Goal: Check status: Check status

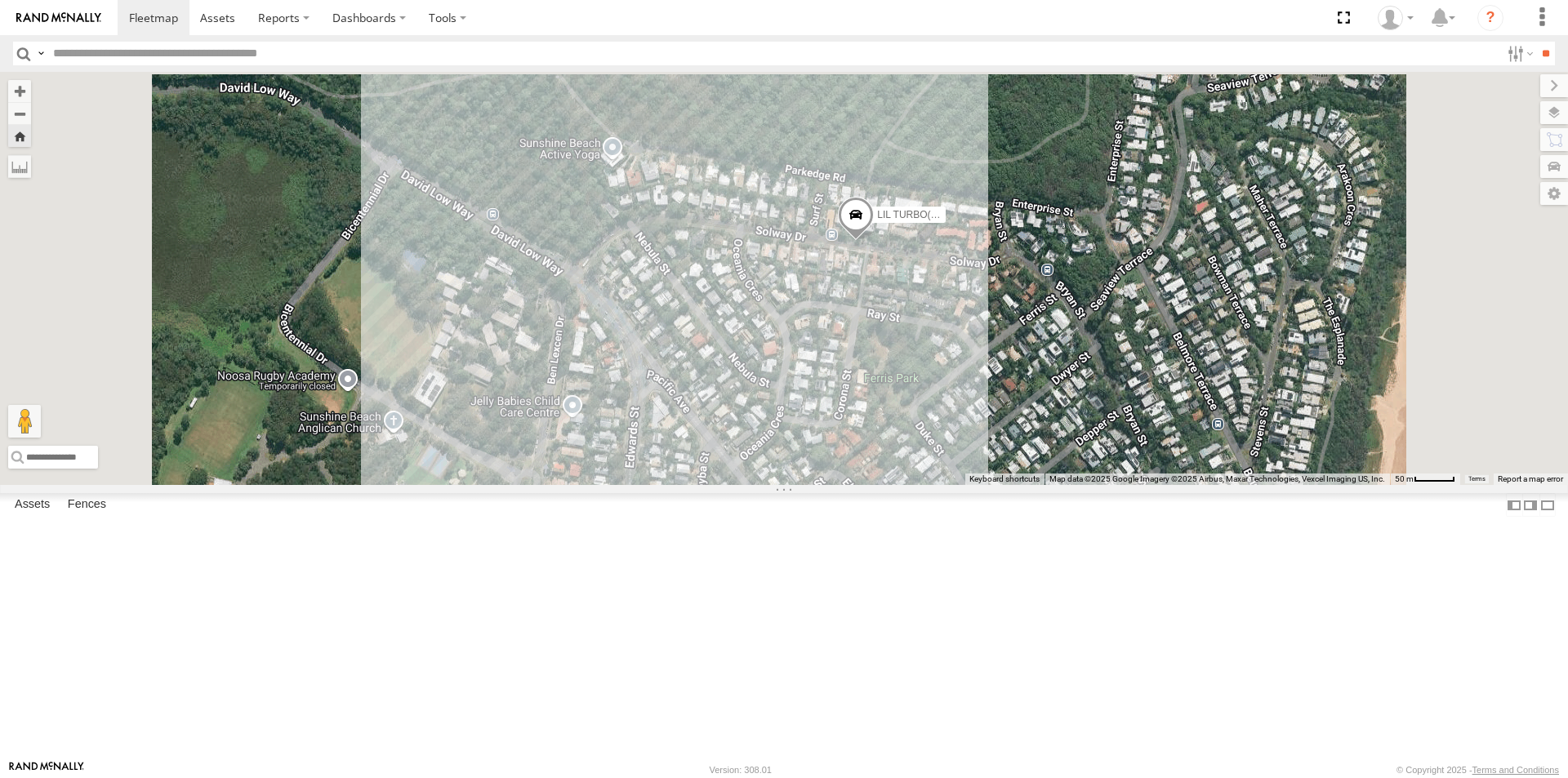
drag, startPoint x: 1086, startPoint y: 278, endPoint x: 1078, endPoint y: 545, distance: 267.1
click at [1078, 485] on div "LIL TURBO(SMALL TRUCK)" at bounding box center [784, 278] width 1568 height 413
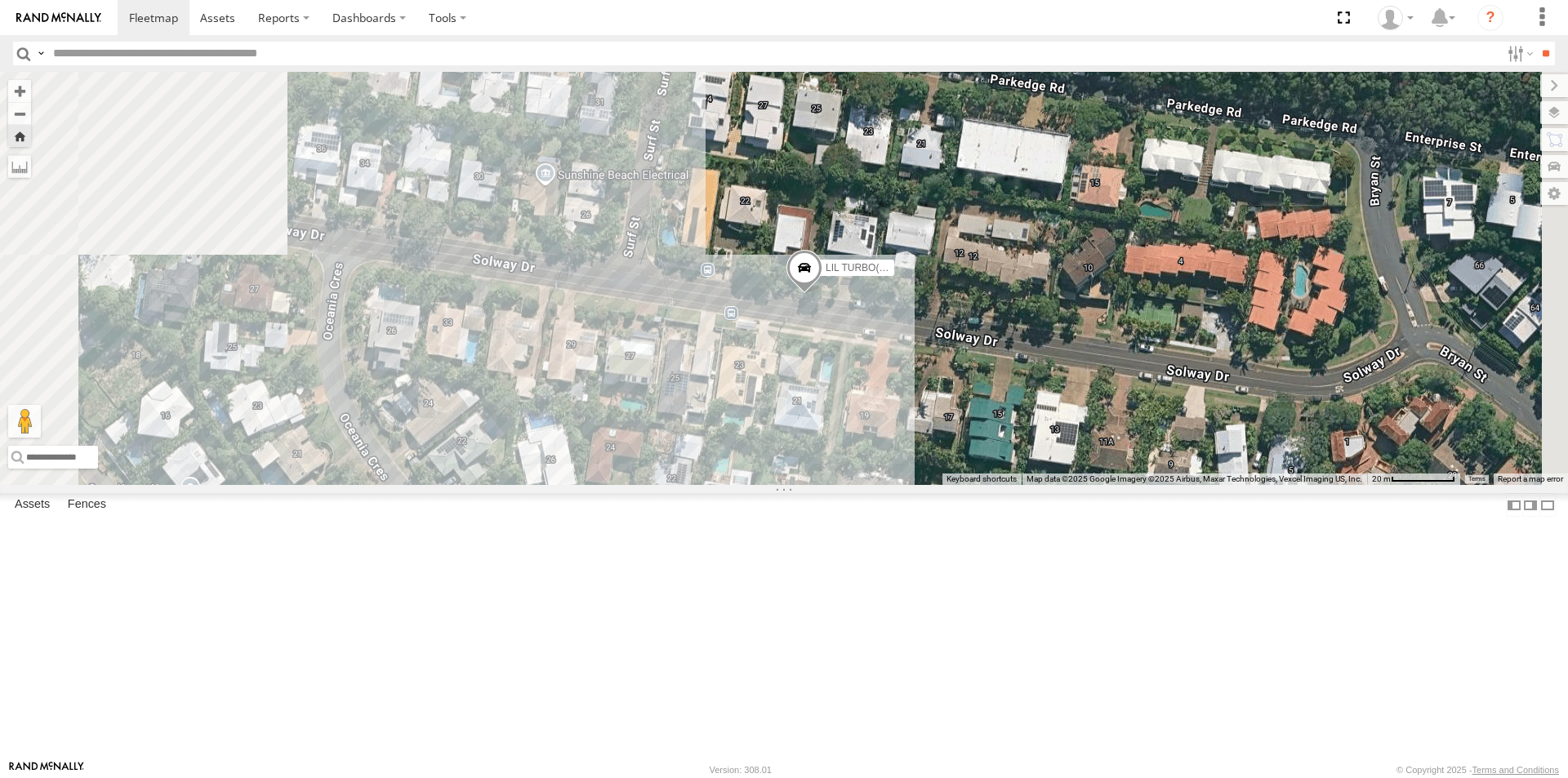
drag, startPoint x: 925, startPoint y: 317, endPoint x: 1066, endPoint y: 639, distance: 351.5
click at [1065, 485] on div "LIL TURBO(SMALL TRUCK)" at bounding box center [784, 278] width 1568 height 413
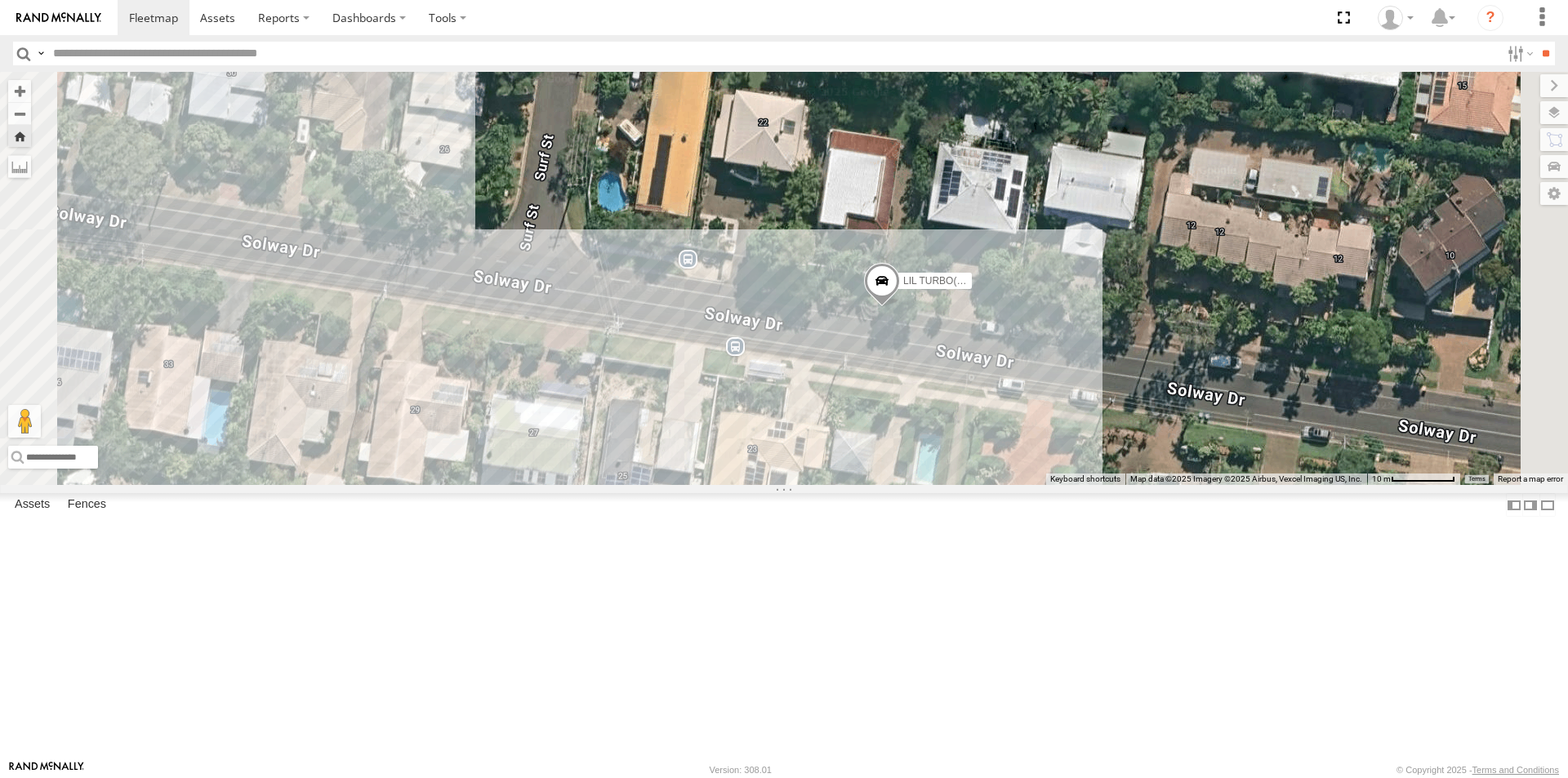
drag, startPoint x: 1049, startPoint y: 415, endPoint x: 1094, endPoint y: 576, distance: 167.2
click at [1083, 485] on div "LIL TURBO(SMALL TRUCK)" at bounding box center [784, 278] width 1568 height 413
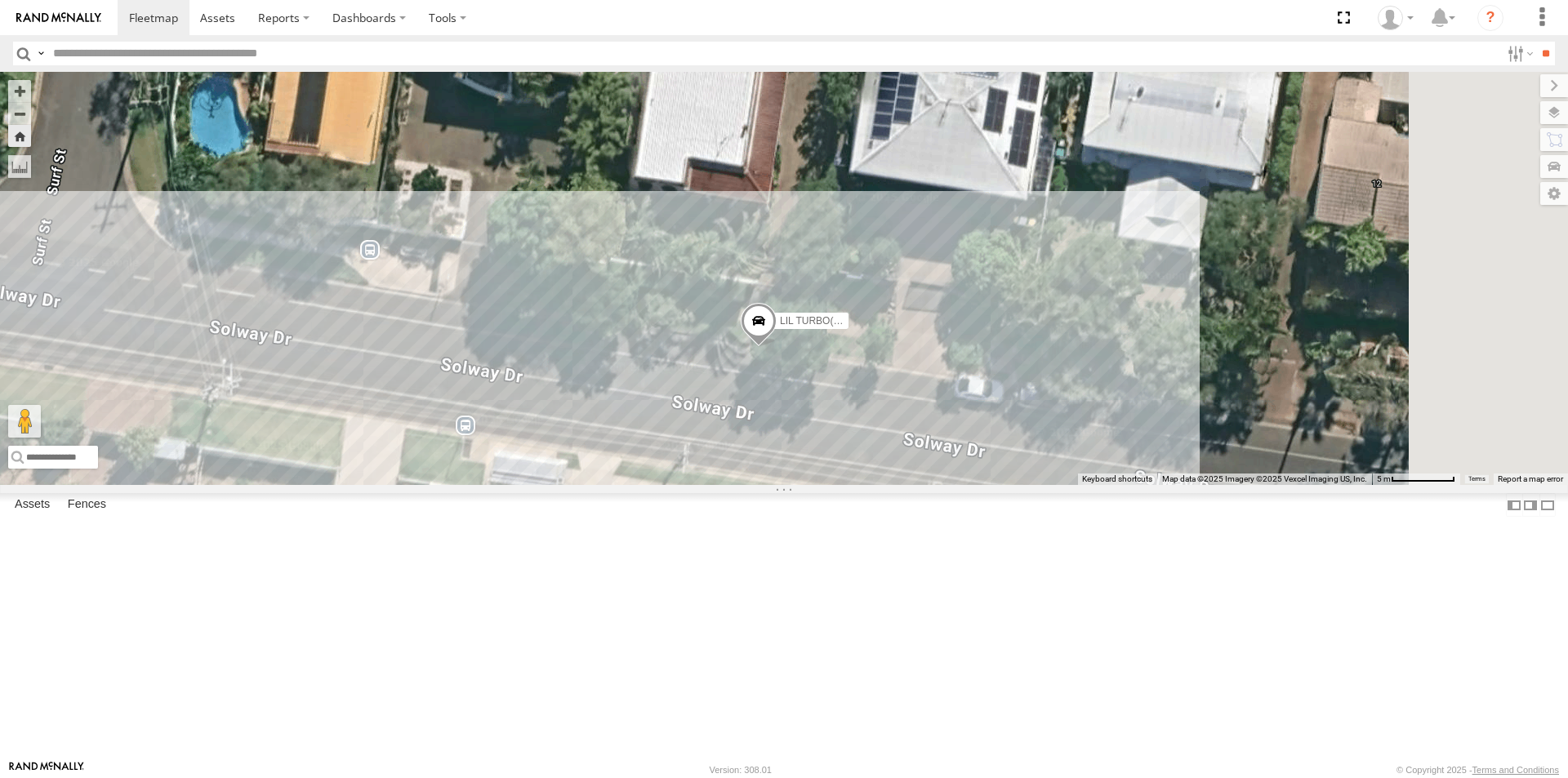
drag, startPoint x: 1137, startPoint y: 486, endPoint x: 1019, endPoint y: 628, distance: 184.6
click at [1019, 485] on div "LIL TURBO(SMALL TRUCK)" at bounding box center [784, 278] width 1568 height 413
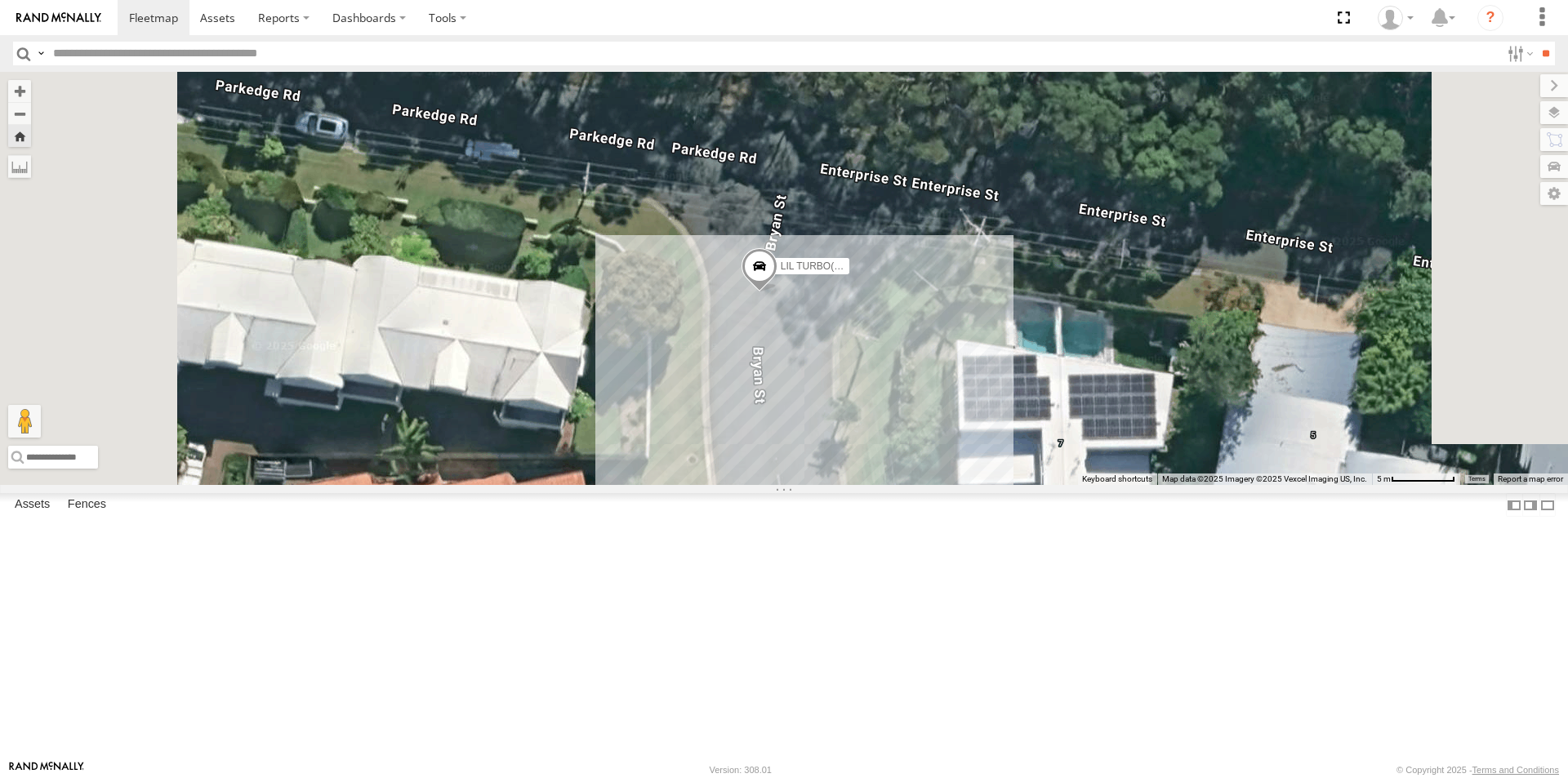
click at [777, 292] on span at bounding box center [759, 270] width 36 height 44
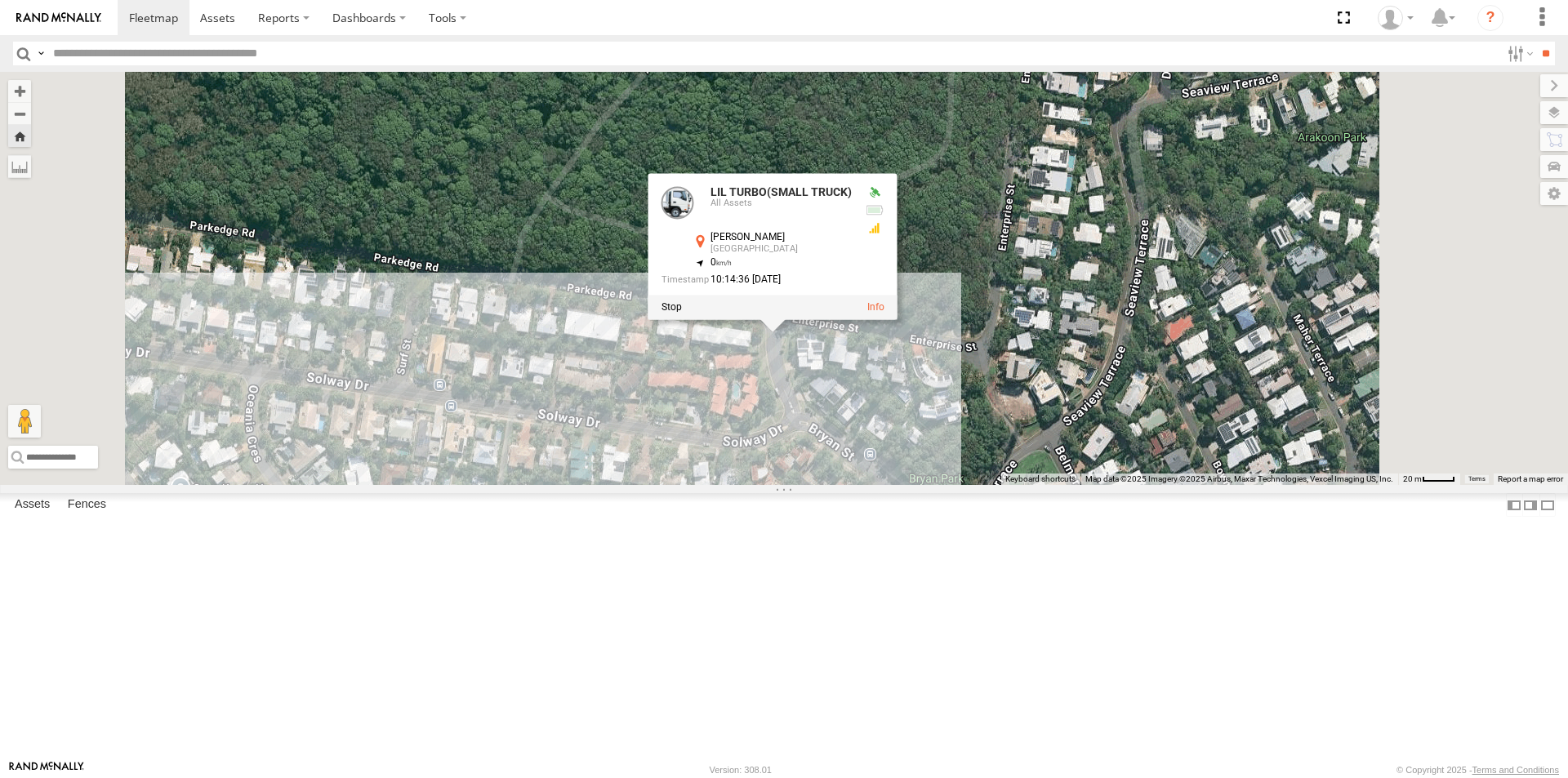
click at [1113, 271] on div "LIL TURBO(SMALL TRUCK) LIL TURBO(SMALL TRUCK) All Assets [PERSON_NAME] [GEOGRAP…" at bounding box center [784, 278] width 1568 height 413
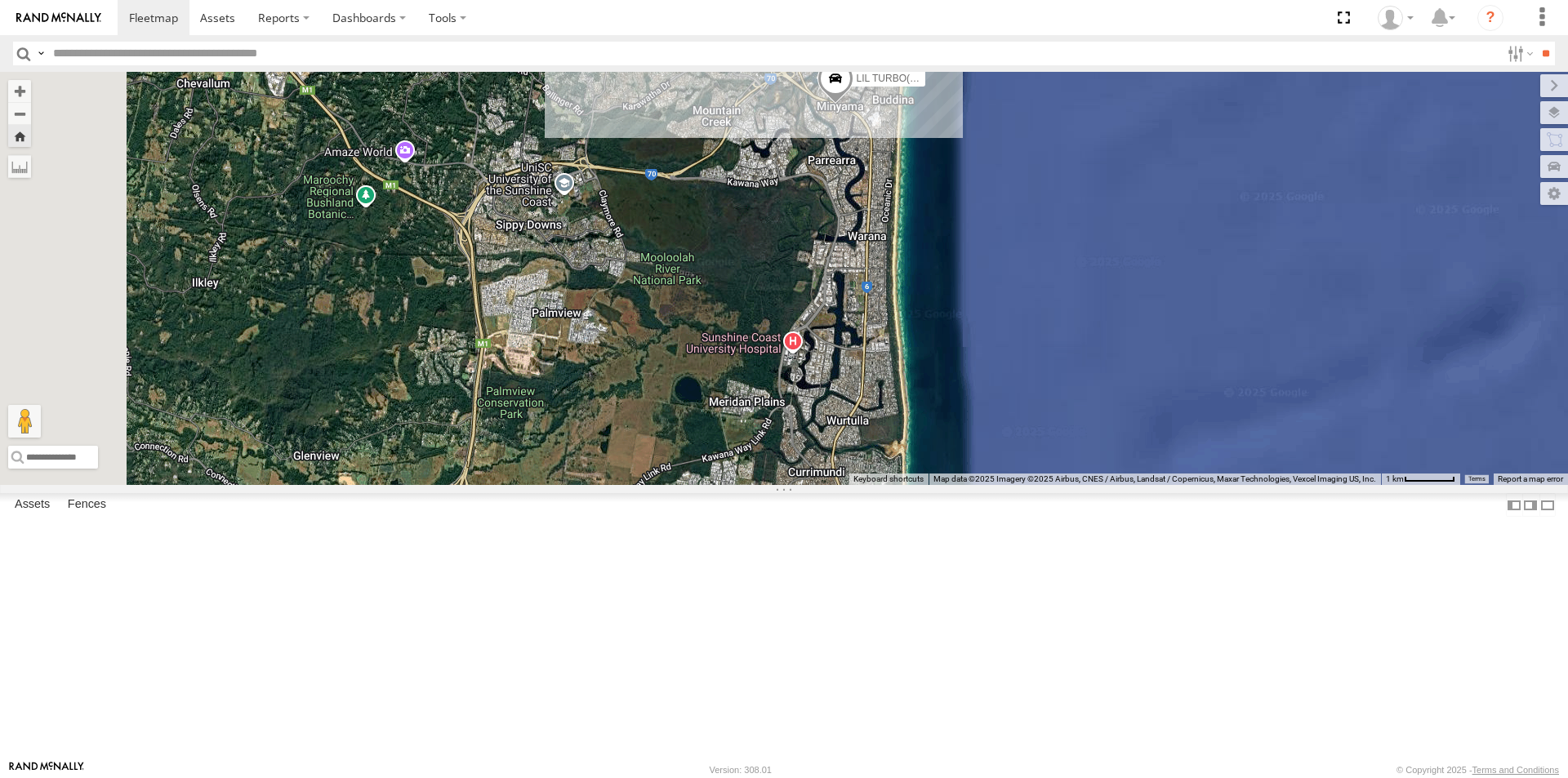
drag, startPoint x: 814, startPoint y: 372, endPoint x: 839, endPoint y: 173, distance: 200.6
click at [839, 173] on div "LIL TURBO(SMALL TRUCK)" at bounding box center [784, 278] width 1568 height 413
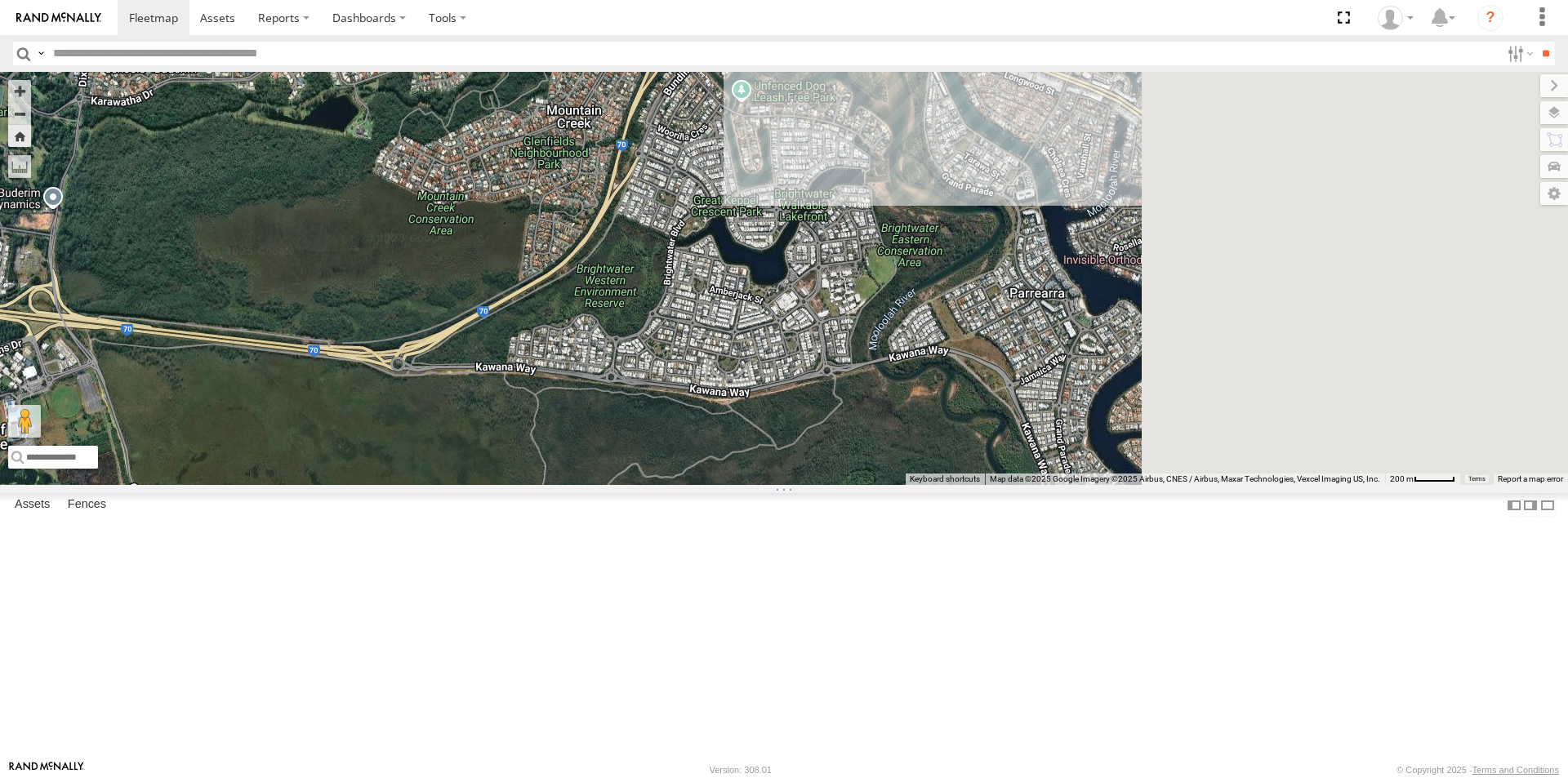
drag, startPoint x: 1002, startPoint y: 346, endPoint x: 703, endPoint y: 282, distance: 305.8
click at [699, 282] on div "LIL TURBO(SMALL TRUCK)" at bounding box center [784, 278] width 1568 height 413
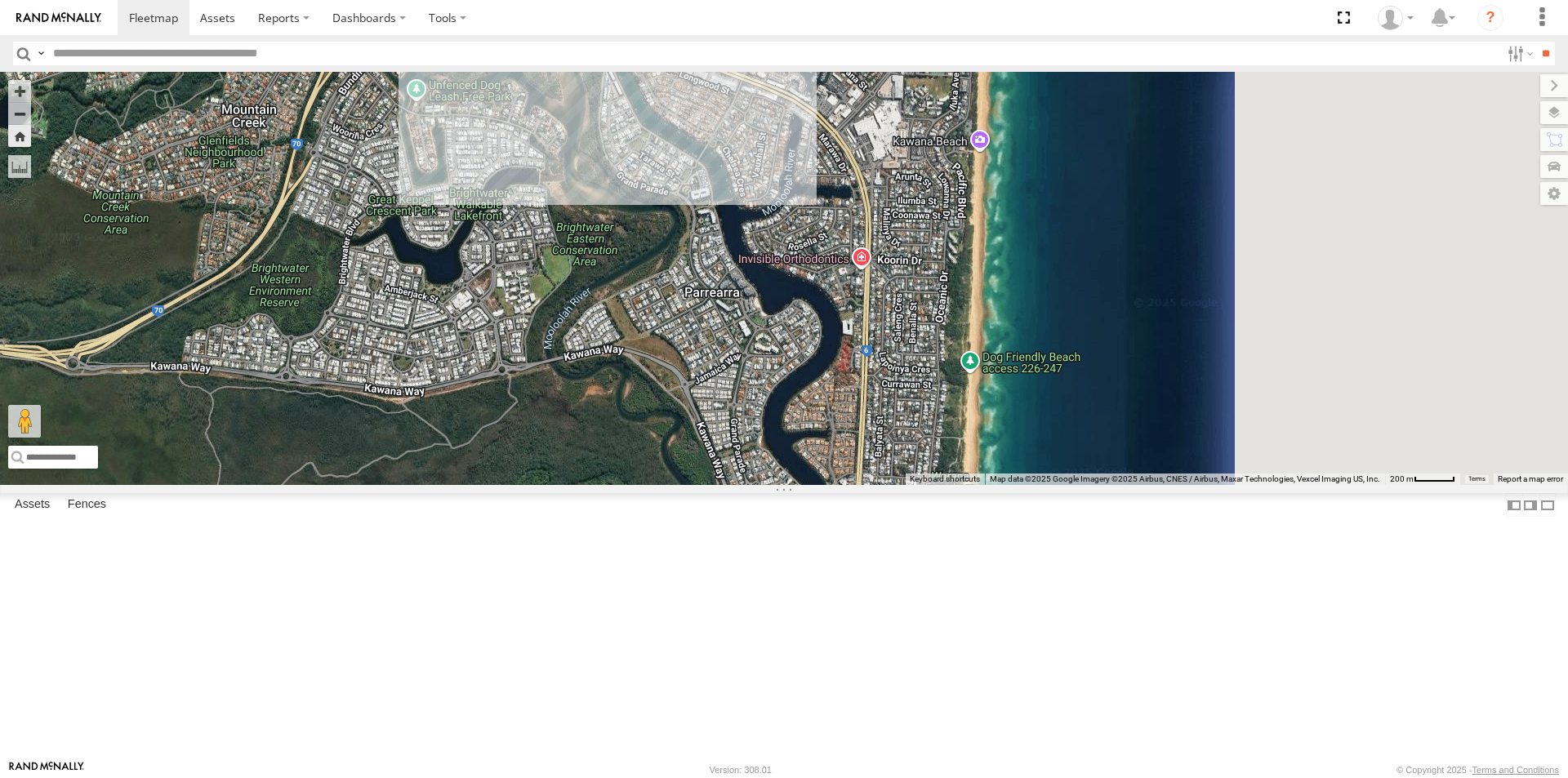
drag, startPoint x: 950, startPoint y: 304, endPoint x: 727, endPoint y: 318, distance: 223.4
click at [727, 318] on div "LIL TURBO(SMALL TRUCK)" at bounding box center [784, 278] width 1568 height 413
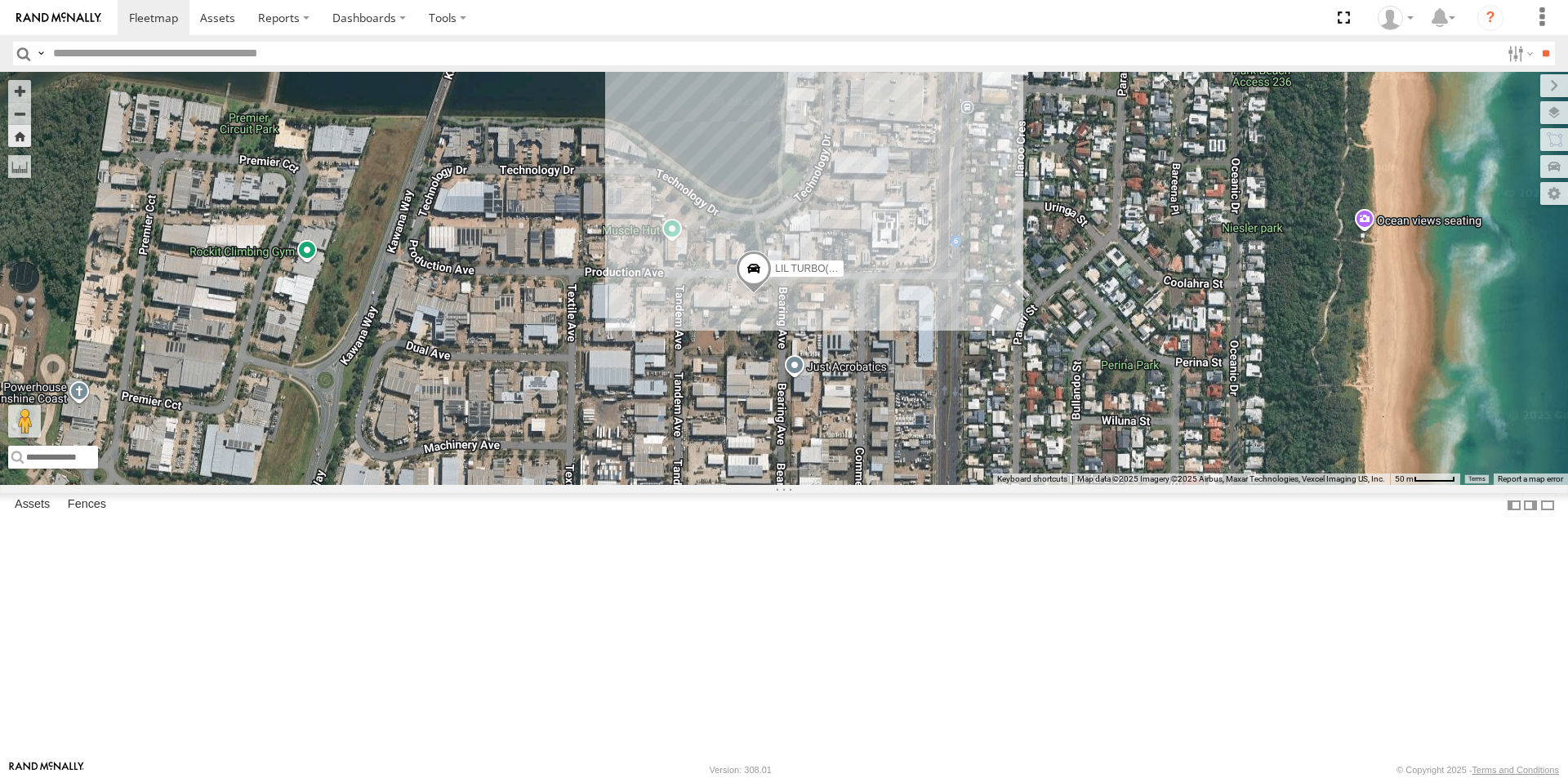
drag, startPoint x: 817, startPoint y: 571, endPoint x: 1115, endPoint y: 487, distance: 309.6
click at [1115, 485] on div "LIL TURBO(SMALL TRUCK)" at bounding box center [784, 278] width 1568 height 413
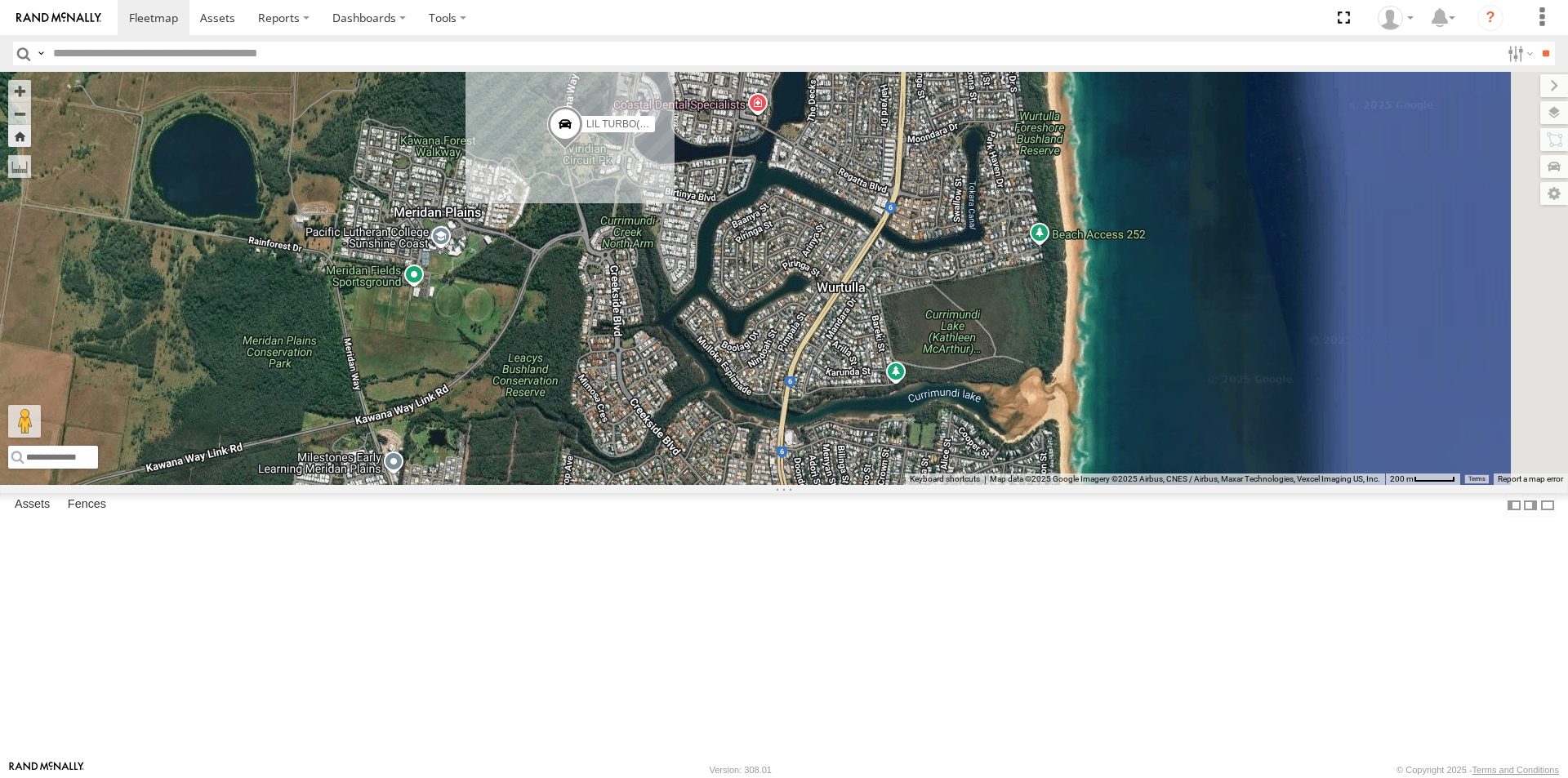
drag, startPoint x: 1159, startPoint y: 543, endPoint x: 861, endPoint y: 412, distance: 325.5
click at [861, 412] on div "LIL TURBO(SMALL TRUCK)" at bounding box center [784, 278] width 1568 height 413
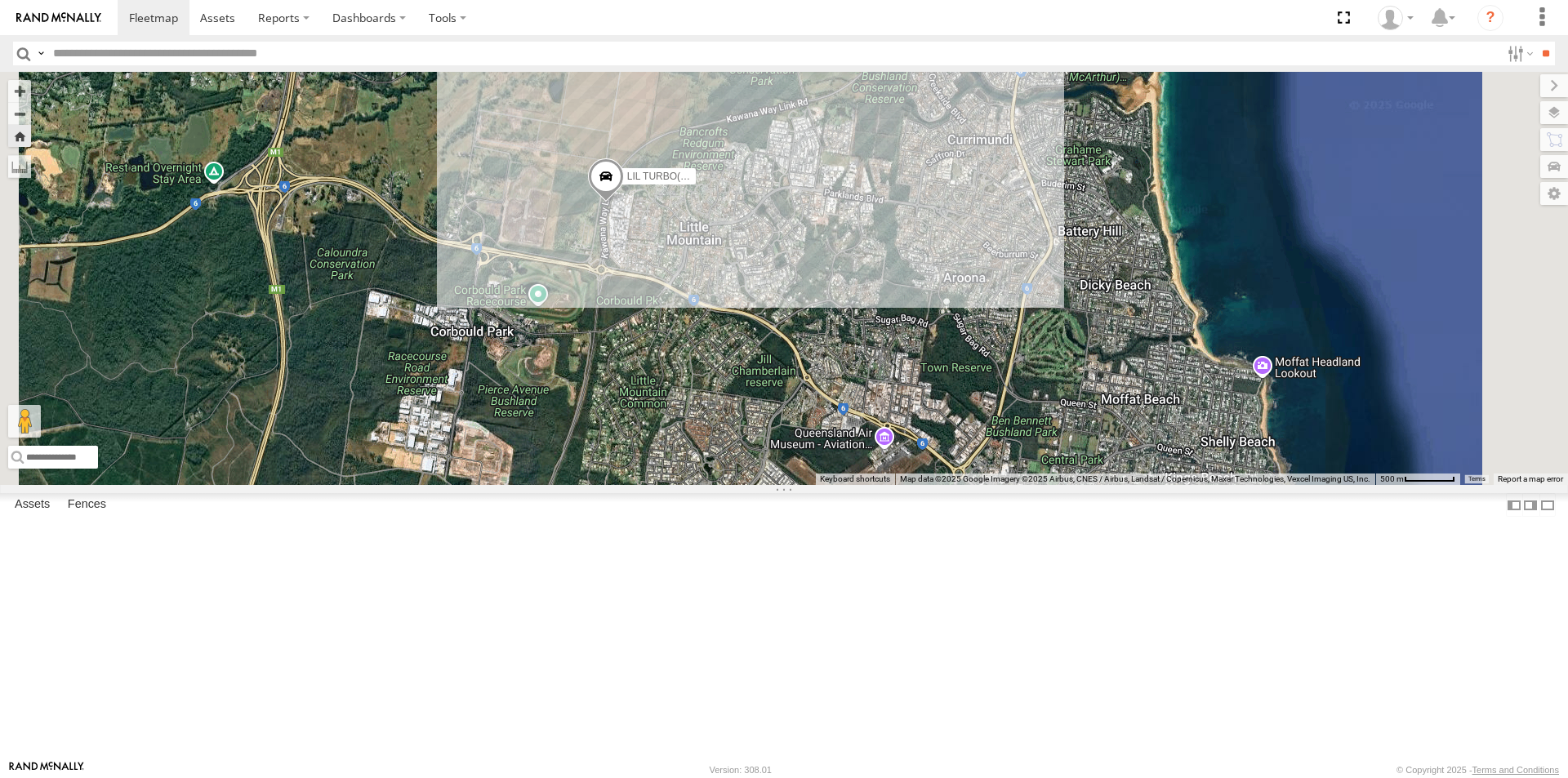
drag, startPoint x: 1186, startPoint y: 461, endPoint x: 1002, endPoint y: 232, distance: 293.8
click at [1002, 232] on div "LIL TURBO(SMALL TRUCK)" at bounding box center [784, 278] width 1568 height 413
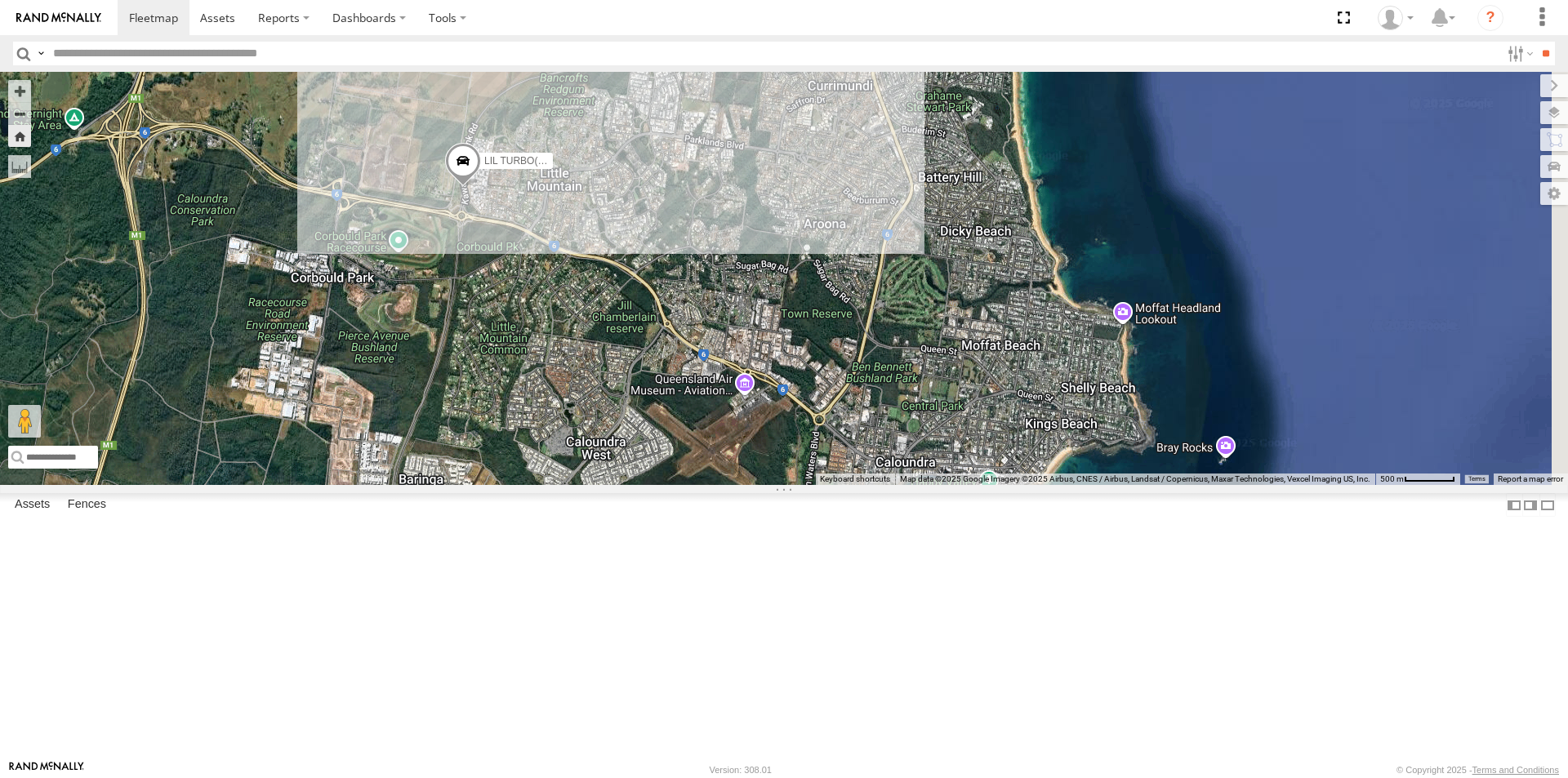
drag, startPoint x: 960, startPoint y: 478, endPoint x: 834, endPoint y: 477, distance: 126.0
click at [834, 477] on div "LIL TURBO(SMALL TRUCK)" at bounding box center [784, 278] width 1568 height 413
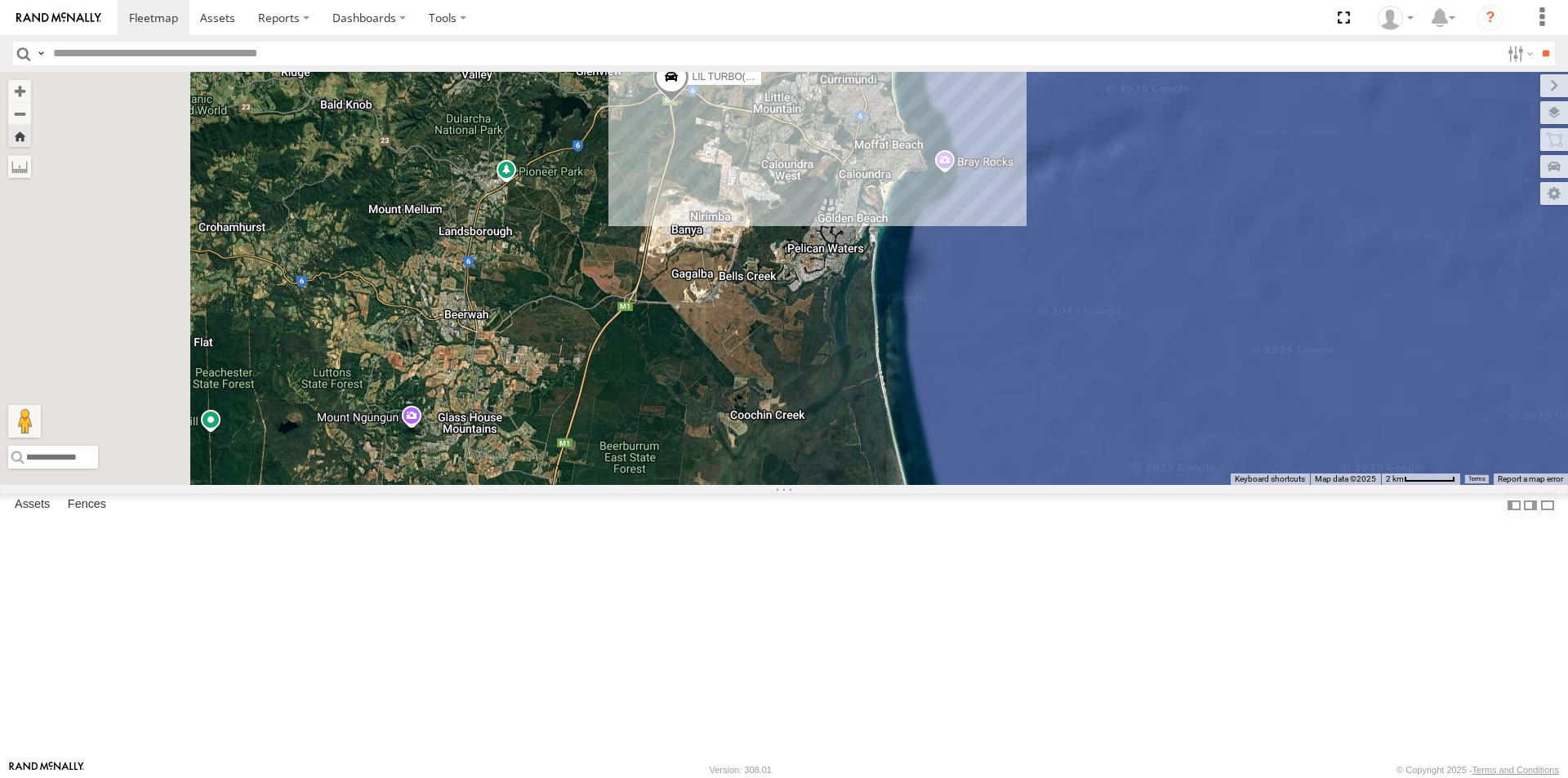
drag, startPoint x: 768, startPoint y: 518, endPoint x: 992, endPoint y: 327, distance: 294.4
click at [992, 327] on div "LIL TURBO(SMALL TRUCK)" at bounding box center [784, 278] width 1568 height 413
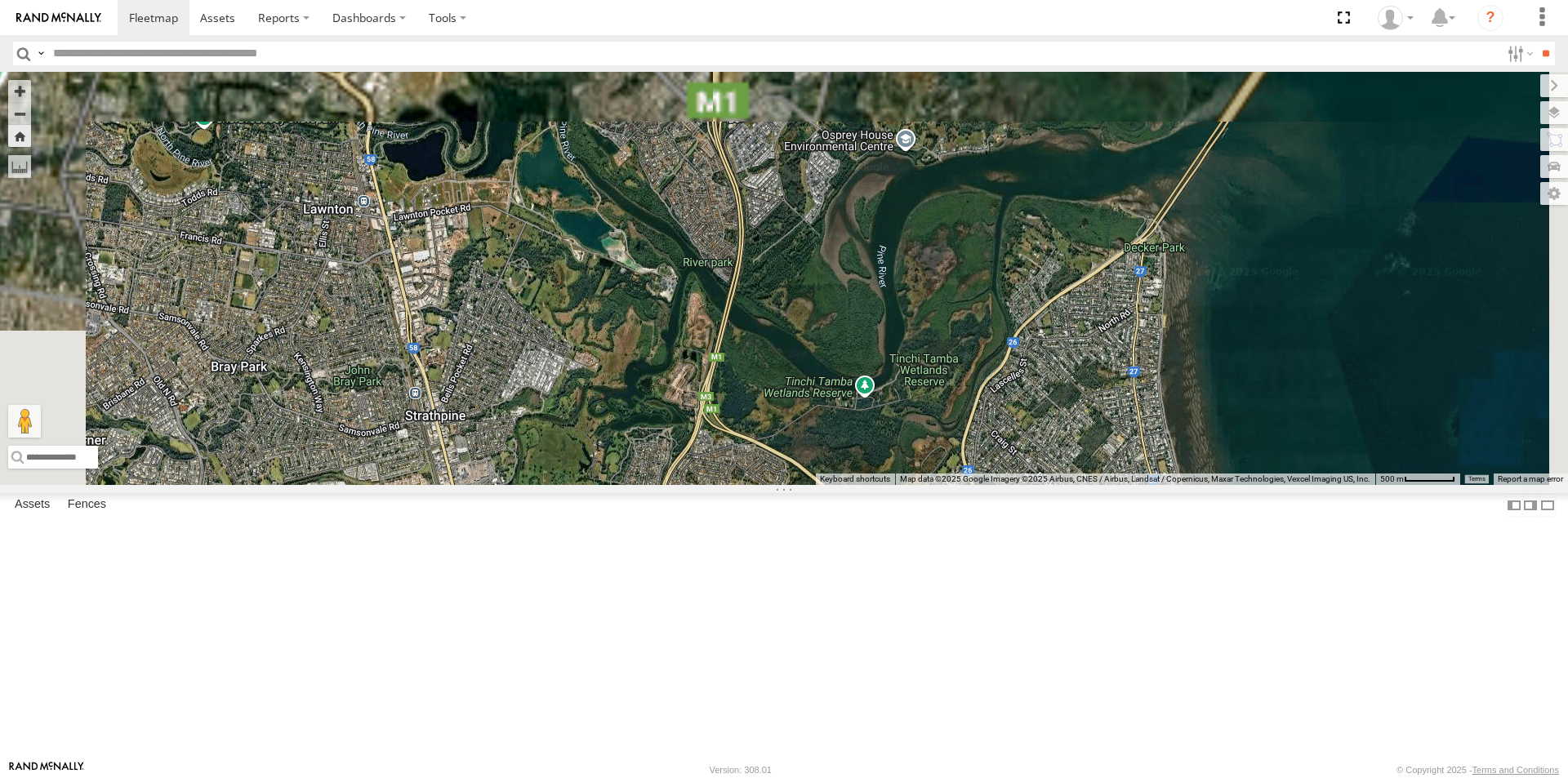
drag, startPoint x: 951, startPoint y: 537, endPoint x: 969, endPoint y: 672, distance: 136.2
click at [965, 485] on div "LIL TURBO(SMALL TRUCK)" at bounding box center [784, 278] width 1568 height 413
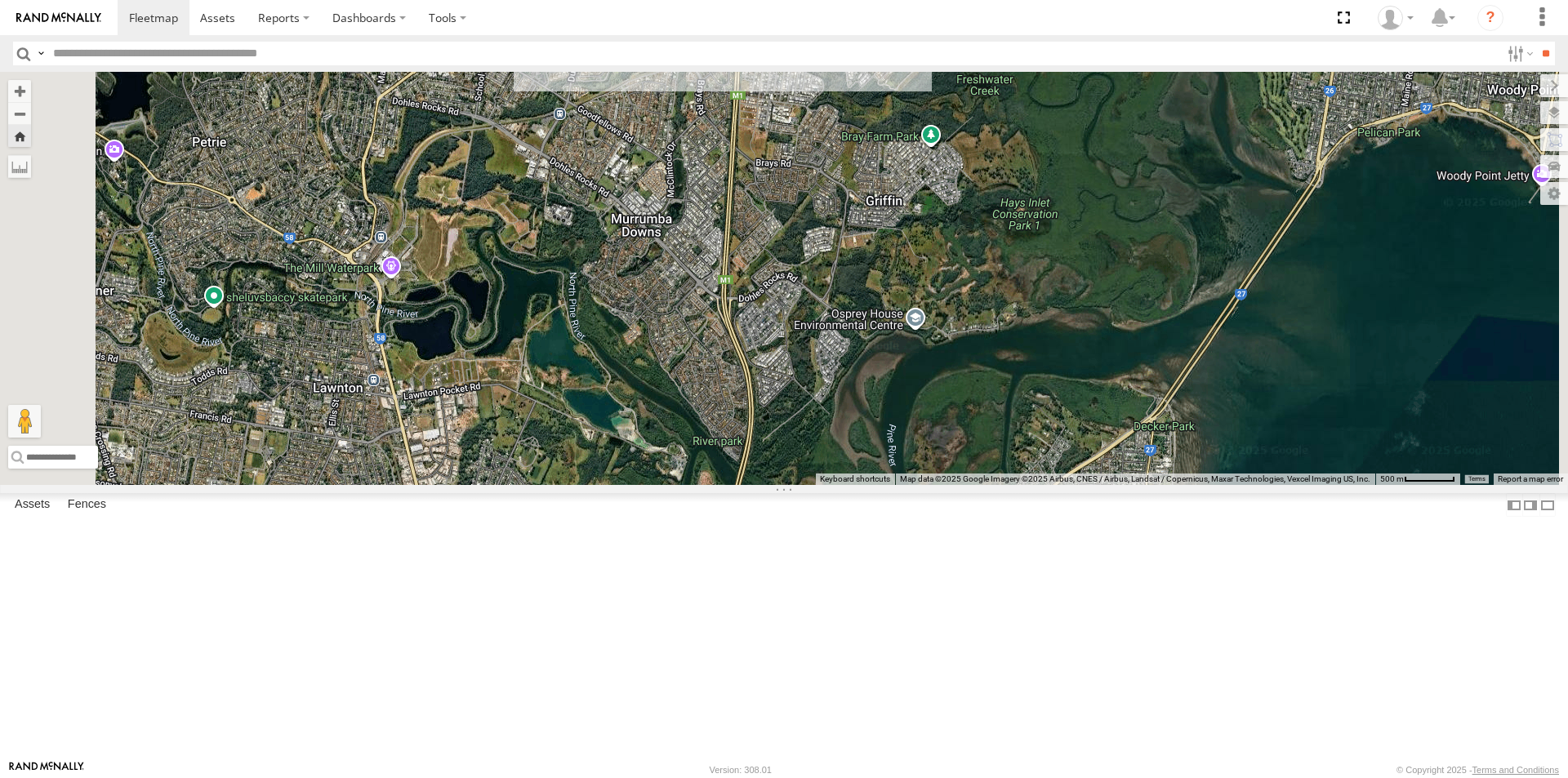
drag, startPoint x: 1038, startPoint y: 470, endPoint x: 982, endPoint y: 655, distance: 193.3
click at [977, 485] on div "LIL TURBO(SMALL TRUCK)" at bounding box center [784, 278] width 1568 height 413
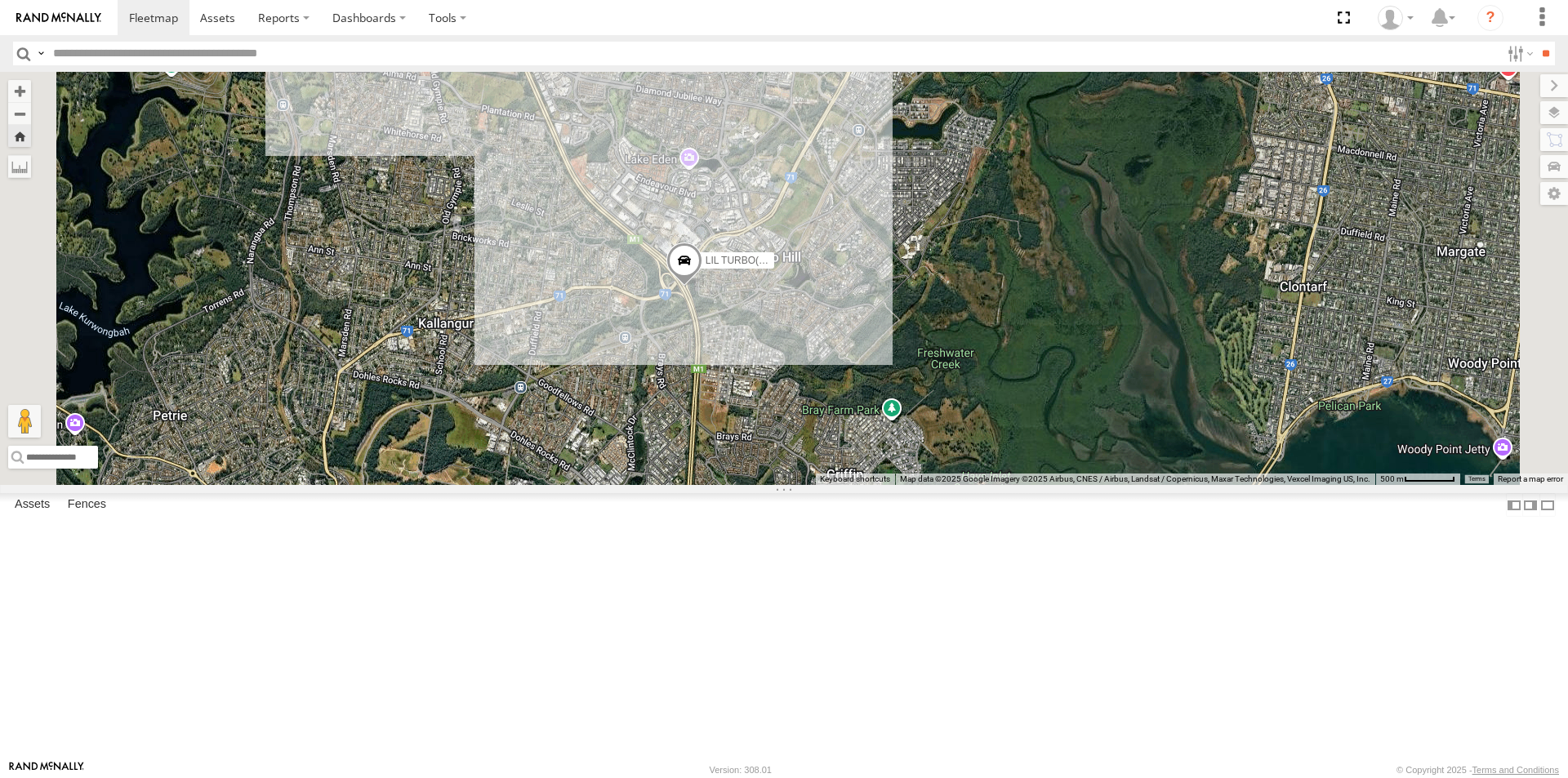
drag, startPoint x: 970, startPoint y: 622, endPoint x: 1030, endPoint y: 634, distance: 61.2
click at [1030, 485] on div "LIL TURBO(SMALL TRUCK)" at bounding box center [784, 278] width 1568 height 413
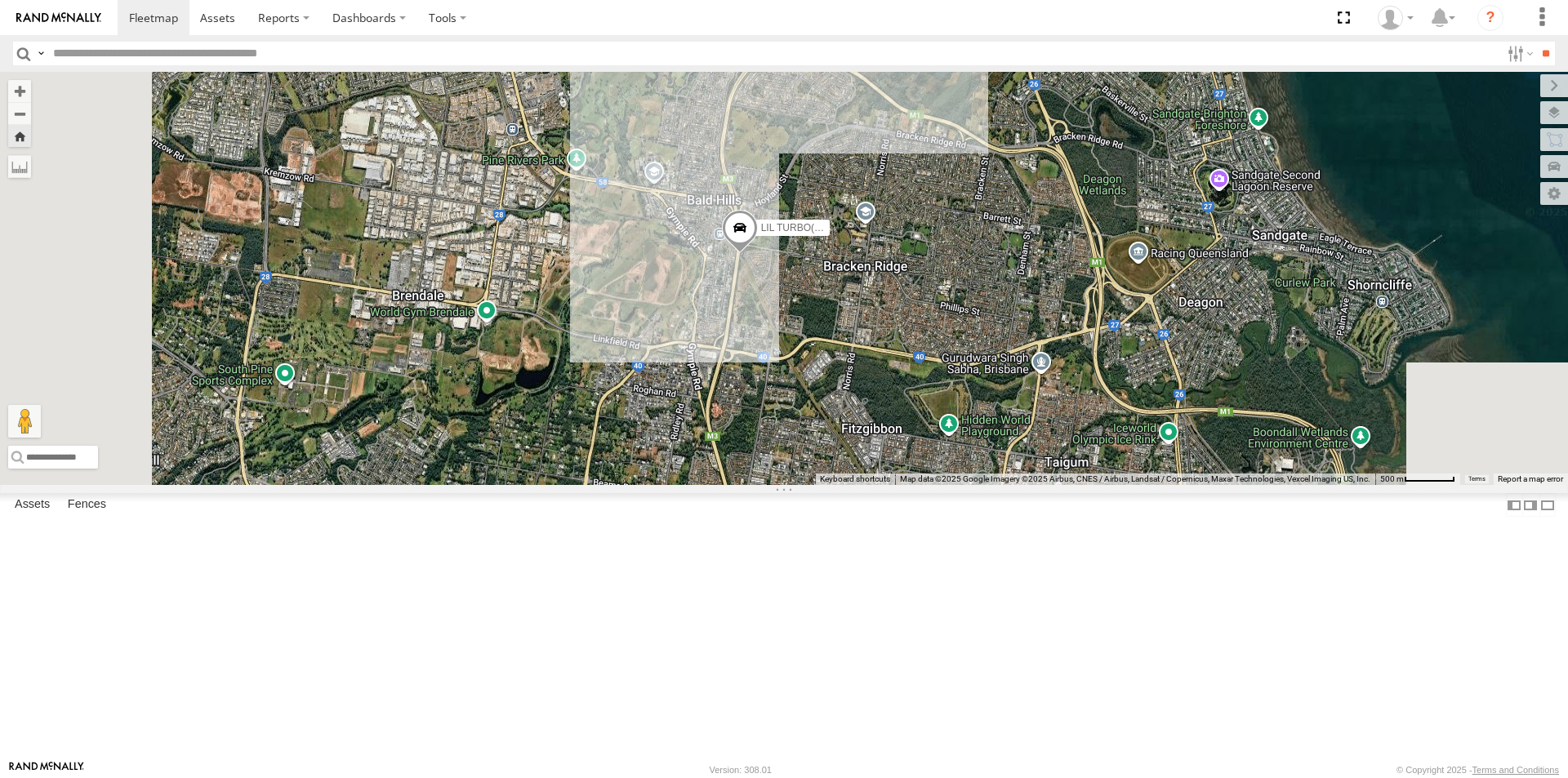
drag, startPoint x: 1133, startPoint y: 502, endPoint x: 1164, endPoint y: 262, distance: 242.0
click at [1148, 267] on div "LIL TURBO(SMALL TRUCK)" at bounding box center [784, 278] width 1568 height 413
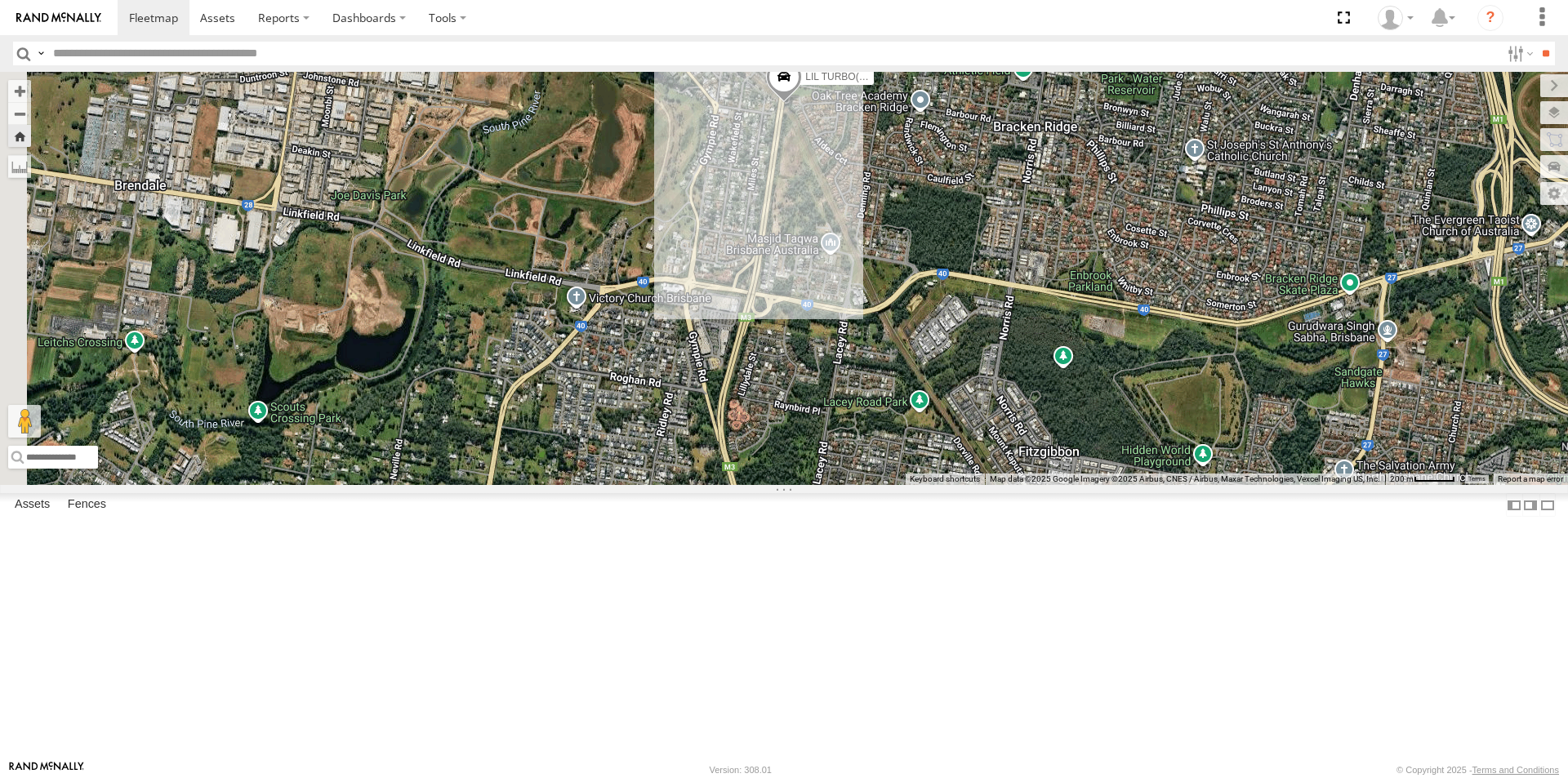
drag, startPoint x: 807, startPoint y: 593, endPoint x: 1038, endPoint y: 492, distance: 252.1
click at [1038, 485] on div "LIL TURBO(SMALL TRUCK)" at bounding box center [784, 278] width 1568 height 413
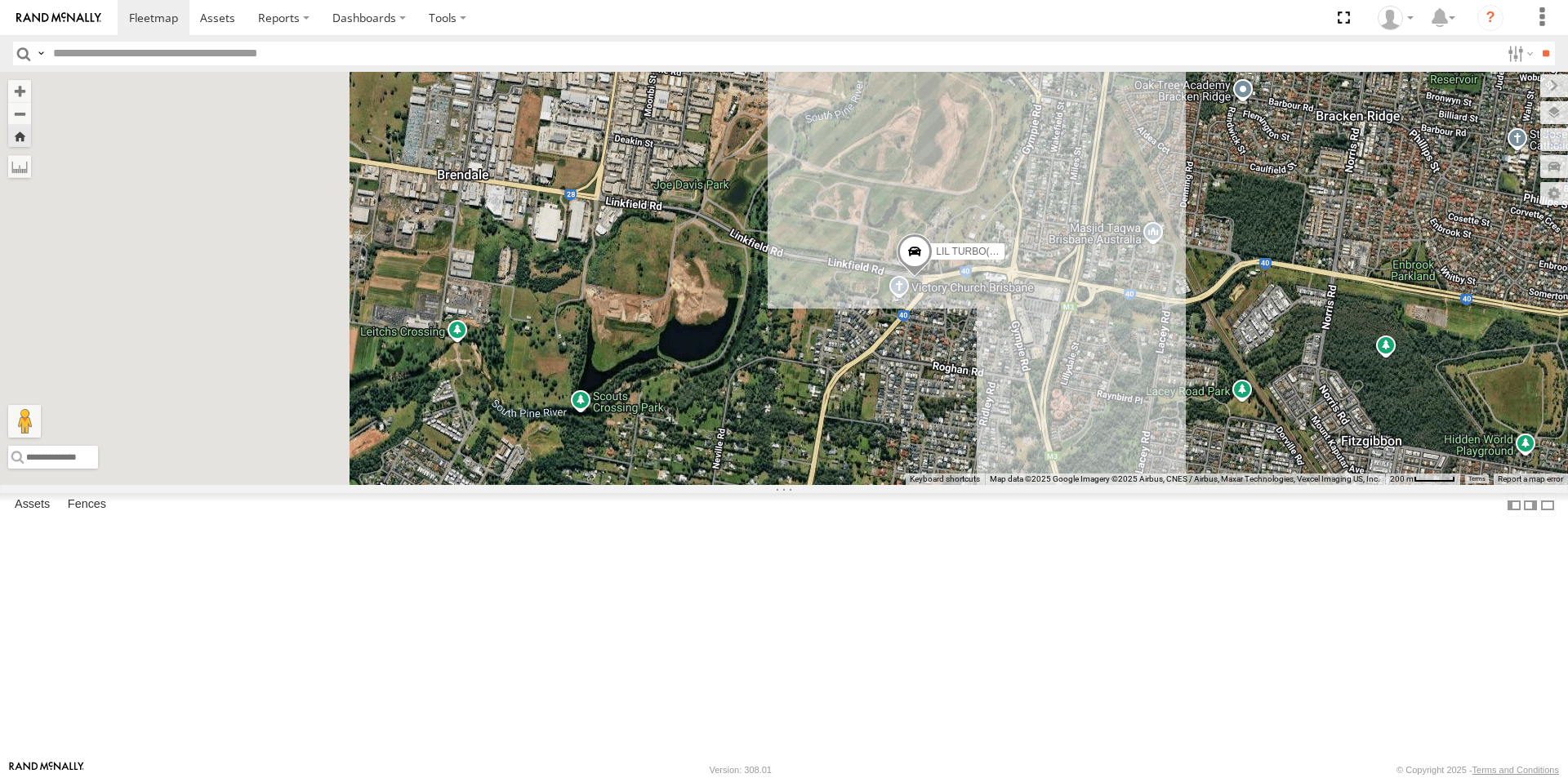
drag, startPoint x: 714, startPoint y: 483, endPoint x: 1022, endPoint y: 475, distance: 308.1
click at [1022, 475] on div "LIL TURBO(SMALL TRUCK)" at bounding box center [784, 278] width 1568 height 413
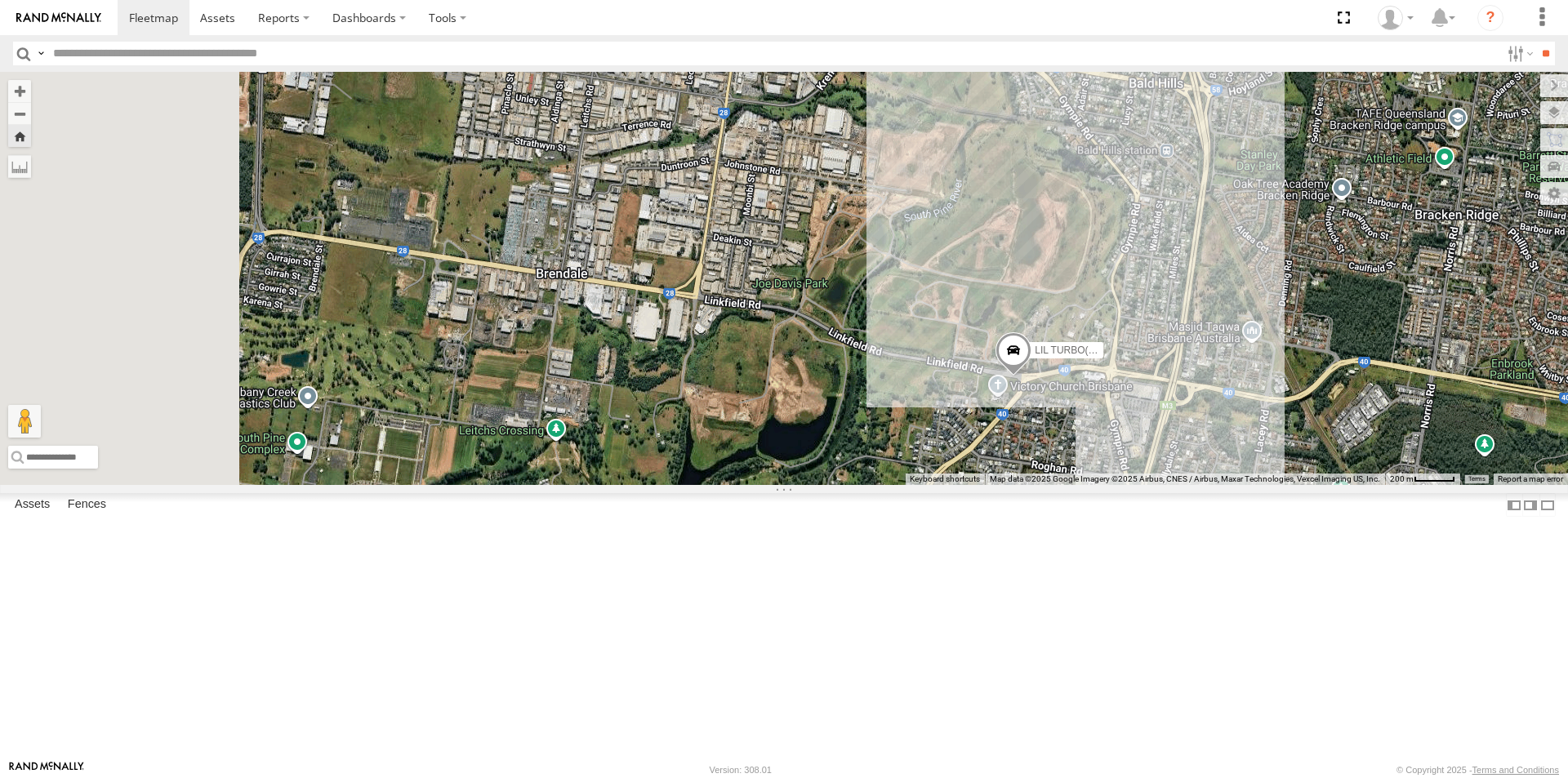
drag, startPoint x: 719, startPoint y: 468, endPoint x: 796, endPoint y: 562, distance: 121.5
click at [796, 485] on div "LIL TURBO(SMALL TRUCK)" at bounding box center [784, 278] width 1568 height 413
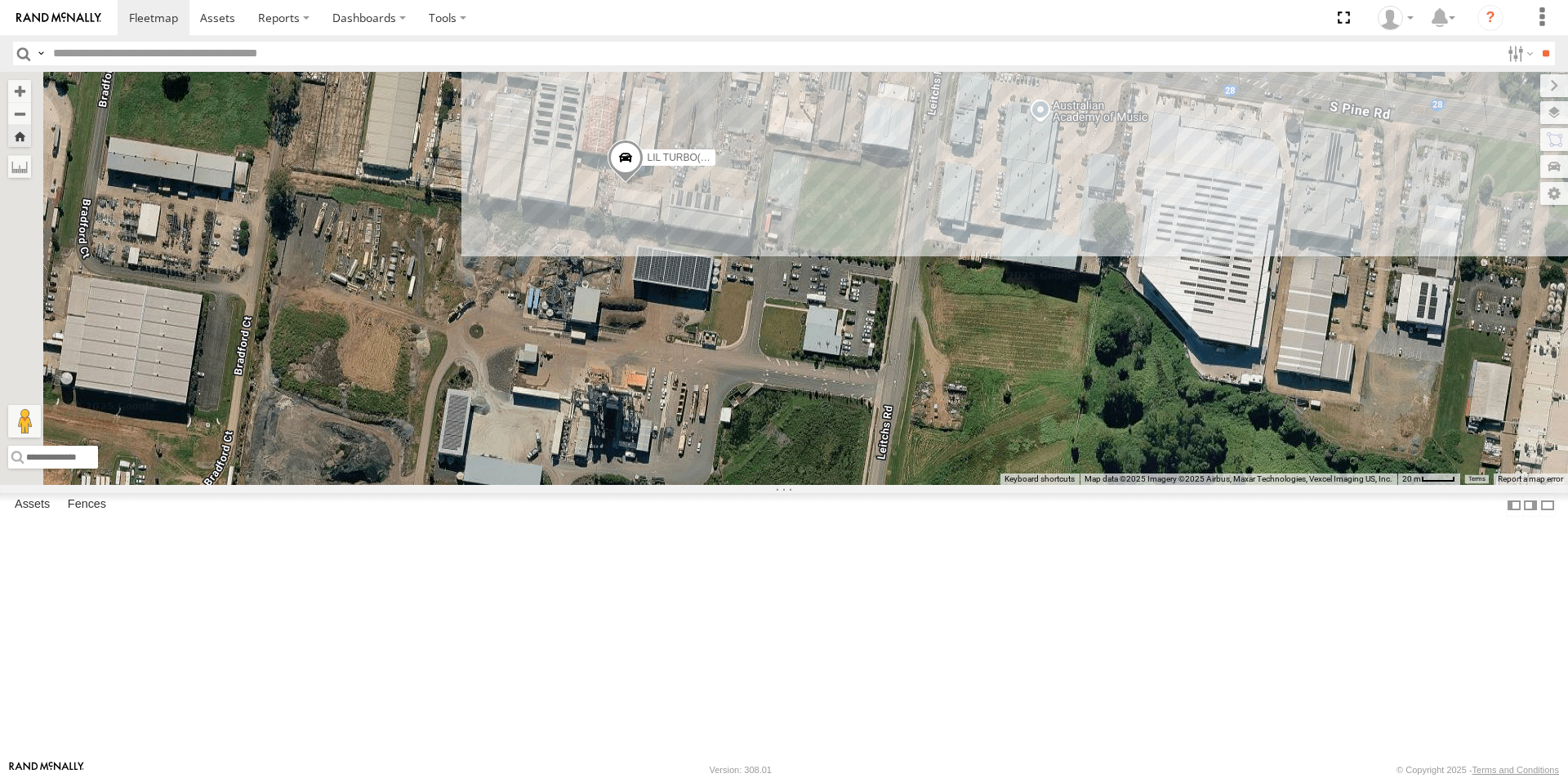
drag, startPoint x: 656, startPoint y: 261, endPoint x: 827, endPoint y: 400, distance: 220.4
click at [827, 400] on div "LIL TURBO(SMALL TRUCK)" at bounding box center [784, 278] width 1568 height 413
